Goal: Task Accomplishment & Management: Use online tool/utility

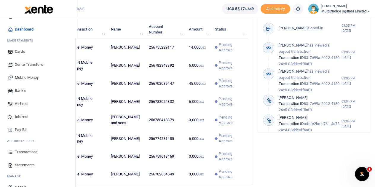
scroll to position [24, 0]
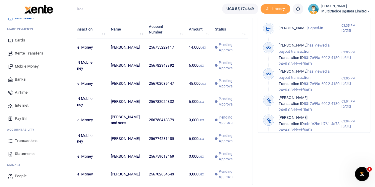
click at [25, 67] on span "Mobile Money" at bounding box center [27, 66] width 24 height 6
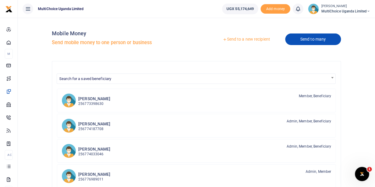
click at [310, 39] on link "Send to many" at bounding box center [313, 39] width 56 height 12
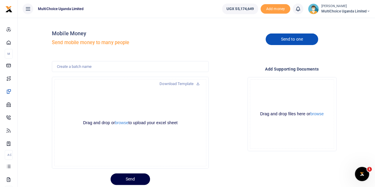
click at [291, 40] on link "Send to one" at bounding box center [292, 39] width 52 height 12
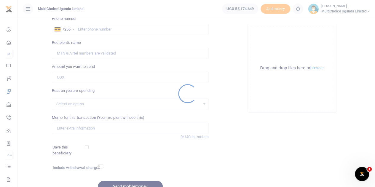
scroll to position [59, 0]
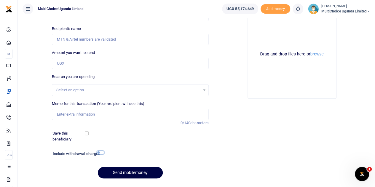
click at [99, 154] on input "checkbox" at bounding box center [101, 153] width 8 height 4
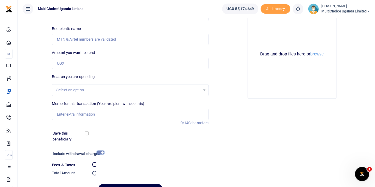
checkbox input "false"
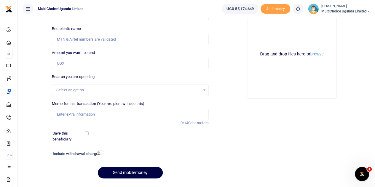
click at [248, 124] on div "Add supporting Documents Such as invoices, receipts, notes Drop your files here…" at bounding box center [292, 87] width 162 height 191
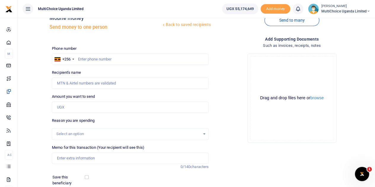
scroll to position [0, 0]
